Goal: Information Seeking & Learning: Learn about a topic

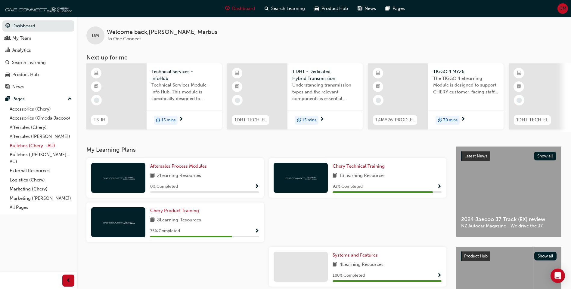
drag, startPoint x: 42, startPoint y: 147, endPoint x: 39, endPoint y: 147, distance: 3.6
click at [42, 147] on link "Bulletins (Chery - AU)" at bounding box center [40, 145] width 67 height 9
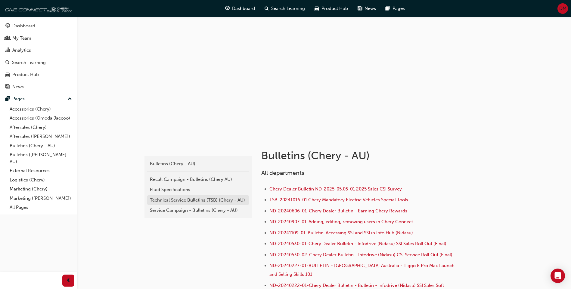
click at [186, 200] on div "Technical Service Bulletins (TSB) (Chery - AU)" at bounding box center [198, 200] width 96 height 7
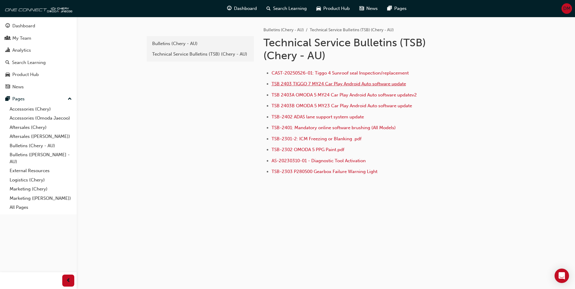
click at [309, 84] on span "TSB 2403 TIGGO 7 MY24 Car Play Android Auto software update" at bounding box center [339, 83] width 135 height 5
